Goal: Transaction & Acquisition: Purchase product/service

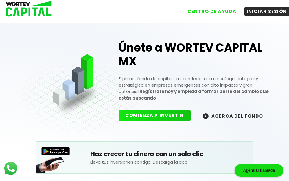
click at [268, 13] on button "INICIAR SESIÓN" at bounding box center [267, 11] width 45 height 9
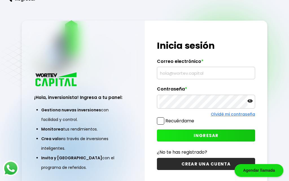
click at [189, 79] on input "text" at bounding box center [206, 73] width 93 height 12
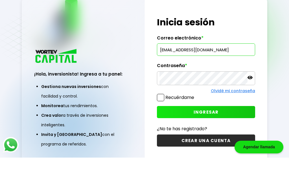
scroll to position [23, 0]
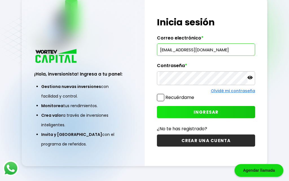
type input "[EMAIL_ADDRESS][DOMAIN_NAME]"
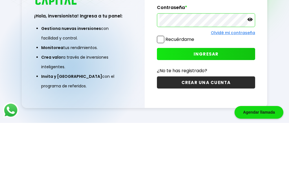
click at [249, 76] on icon at bounding box center [250, 77] width 5 height 3
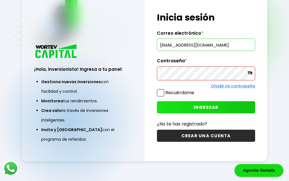
click at [248, 70] on icon at bounding box center [250, 72] width 5 height 5
click at [201, 105] on span "INGRESAR" at bounding box center [206, 108] width 25 height 6
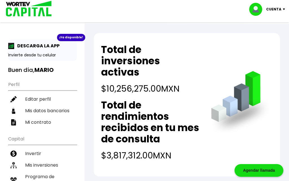
click at [36, 153] on li "Invertir" at bounding box center [42, 154] width 69 height 12
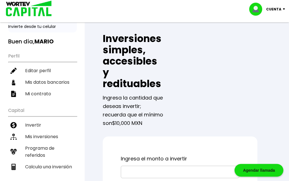
scroll to position [29, 0]
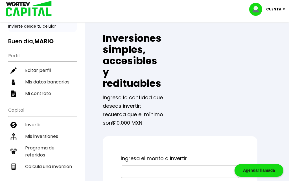
click at [159, 171] on input "text" at bounding box center [180, 172] width 114 height 12
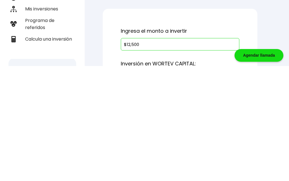
type input "$125,000"
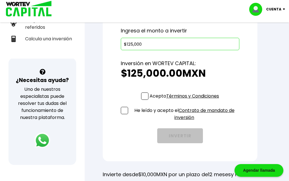
click at [143, 98] on span at bounding box center [144, 96] width 7 height 7
click at [186, 101] on input "Acepto Términos y Condiciones" at bounding box center [186, 101] width 0 height 0
click at [125, 114] on span at bounding box center [124, 110] width 7 height 7
click at [186, 122] on input "He leído y acepto el Contrato de mandato de inversión" at bounding box center [186, 122] width 0 height 0
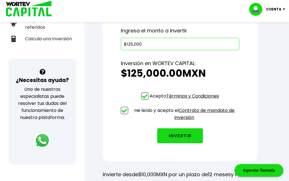
click at [181, 138] on button "INVERTIR" at bounding box center [180, 136] width 46 height 15
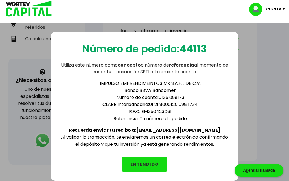
click at [122, 181] on div "Número de pedido: 44113 Utiliza este número como concepto o número de referenci…" at bounding box center [144, 108] width 289 height 181
click at [245, 125] on div "Número de pedido: 44113 Utiliza este número como concepto o número de referenci…" at bounding box center [144, 108] width 289 height 181
click at [142, 164] on button "ENTENDIDO" at bounding box center [145, 164] width 46 height 15
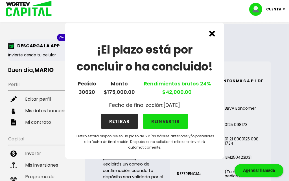
click at [165, 129] on button "REINVERTIR" at bounding box center [166, 121] width 46 height 15
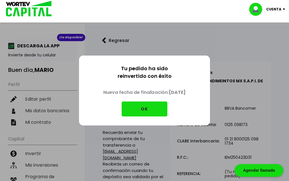
click at [145, 117] on button "OK" at bounding box center [145, 109] width 46 height 15
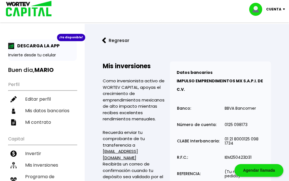
click at [260, 11] on img at bounding box center [257, 9] width 17 height 13
click at [268, 41] on li "Cerrar sesión" at bounding box center [268, 38] width 45 height 12
